Goal: Transaction & Acquisition: Obtain resource

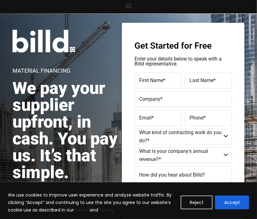
click at [256, 96] on div "Material Financing We pay your supplier upfront, in cash. You pay us. It’s that…" at bounding box center [128, 149] width 257 height 273
click at [232, 206] on button "Accept" at bounding box center [232, 203] width 34 height 14
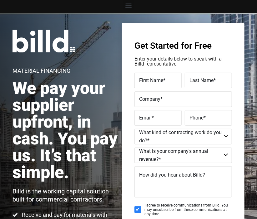
click at [246, 193] on div "Material Financing We pay your supplier upfront, in cash. You pay us. It’s that…" at bounding box center [128, 149] width 257 height 273
click at [246, 192] on div "Material Financing We pay your supplier upfront, in cash. You pay us. It’s that…" at bounding box center [128, 149] width 257 height 273
click at [251, 93] on div "Material Financing We pay your supplier upfront, in cash. You pay us. It’s that…" at bounding box center [128, 149] width 257 height 273
click at [237, 137] on div "Get Started for Free Enter your details below to speak with a Billd representat…" at bounding box center [183, 155] width 122 height 264
click at [235, 141] on div "Get Started for Free Enter your details below to speak with a Billd representat…" at bounding box center [183, 155] width 122 height 264
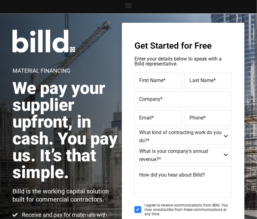
click at [231, 150] on select "$40M + $25M - $40M $8M - $25M $4M - $8M $2M - $4M $1M - $2M Less than $1M" at bounding box center [182, 156] width 97 height 16
click at [236, 142] on div "Get Started for Free Enter your details below to speak with a Billd representat…" at bounding box center [183, 155] width 122 height 264
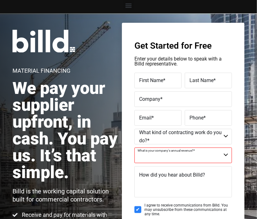
click at [236, 141] on div "Get Started for Free Enter your details below to speak with a Billd representat…" at bounding box center [183, 155] width 122 height 264
click at [247, 10] on div "Reviews Who We Work Best With How it Works Reviews Who We Work Best With How it…" at bounding box center [128, 6] width 257 height 13
click at [248, 149] on div "Material Financing We pay your supplier upfront, in cash. You pay us. It’s that…" at bounding box center [128, 149] width 257 height 273
